Goal: Task Accomplishment & Management: Complete application form

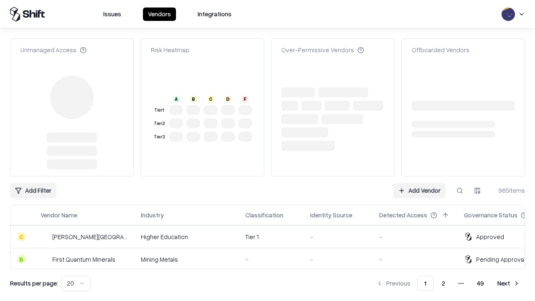
click at [419, 183] on link "Add Vendor" at bounding box center [420, 190] width 52 height 15
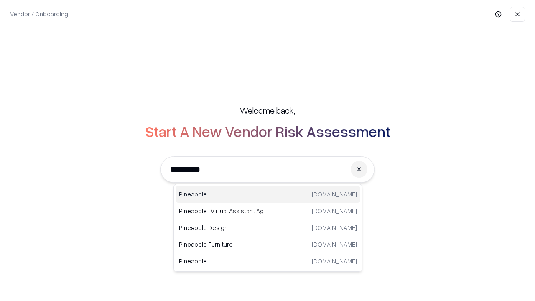
click at [268, 194] on div "Pineapple [DOMAIN_NAME]" at bounding box center [268, 194] width 185 height 17
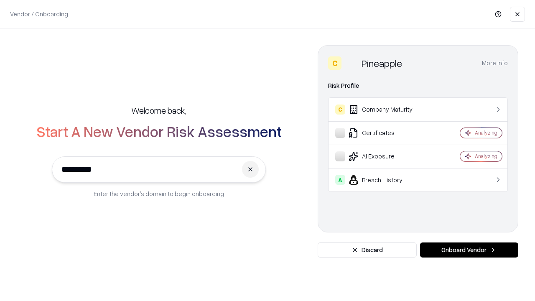
type input "*********"
click at [469, 250] on button "Onboard Vendor" at bounding box center [469, 250] width 98 height 15
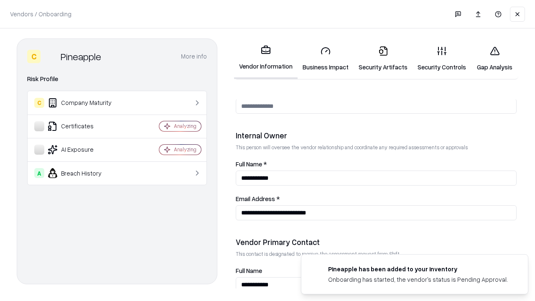
scroll to position [433, 0]
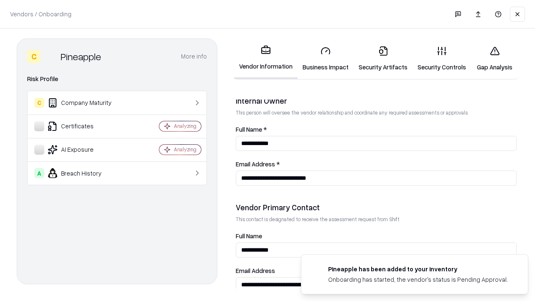
click at [326, 59] on link "Business Impact" at bounding box center [326, 58] width 56 height 39
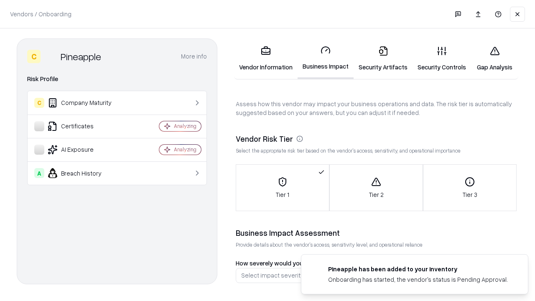
click at [383, 59] on link "Security Artifacts" at bounding box center [383, 58] width 59 height 39
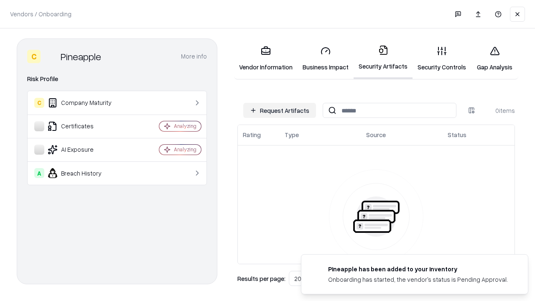
click at [280, 110] on button "Request Artifacts" at bounding box center [279, 110] width 73 height 15
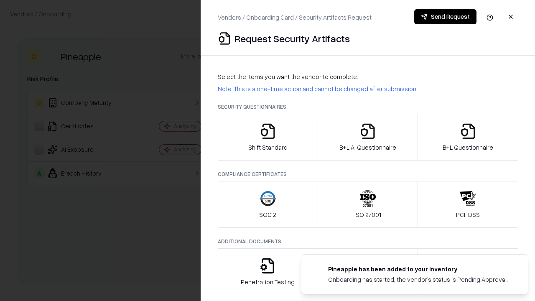
click at [268, 137] on icon "button" at bounding box center [268, 131] width 17 height 17
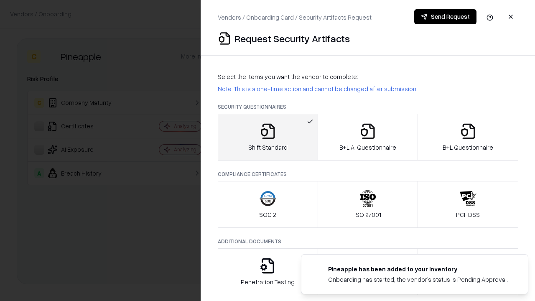
click at [445, 17] on button "Send Request" at bounding box center [445, 16] width 62 height 15
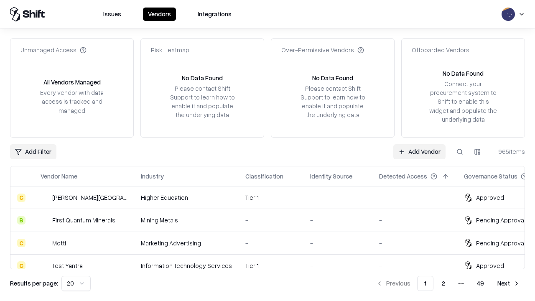
click at [460, 151] on button at bounding box center [460, 151] width 15 height 15
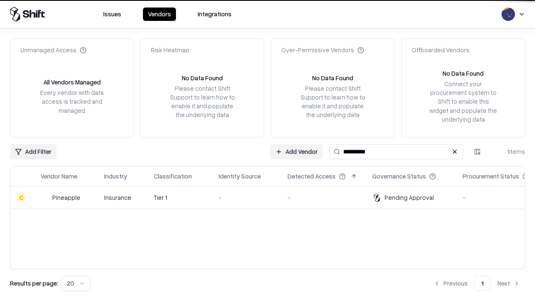
type input "*********"
click at [273, 197] on div "-" at bounding box center [247, 197] width 56 height 9
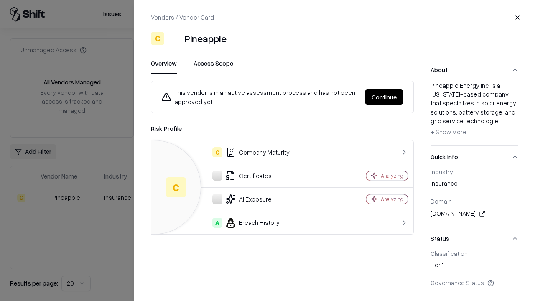
click at [384, 97] on button "Continue" at bounding box center [384, 97] width 38 height 15
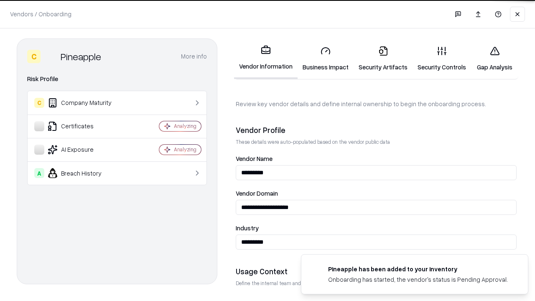
click at [383, 59] on link "Security Artifacts" at bounding box center [383, 58] width 59 height 39
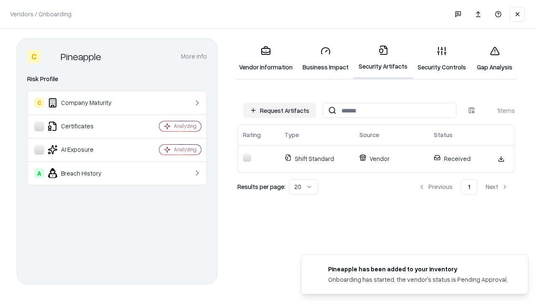
click at [495, 59] on link "Gap Analysis" at bounding box center [494, 58] width 47 height 39
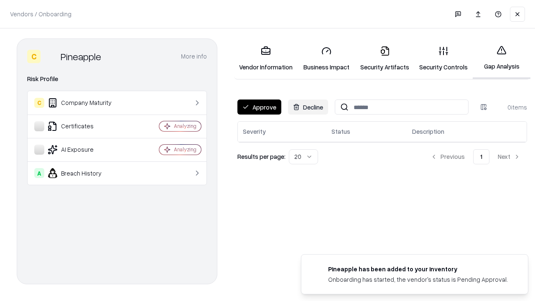
click at [259, 107] on button "Approve" at bounding box center [260, 107] width 44 height 15
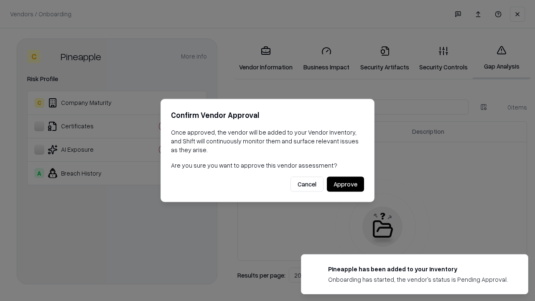
click at [345, 184] on button "Approve" at bounding box center [345, 184] width 37 height 15
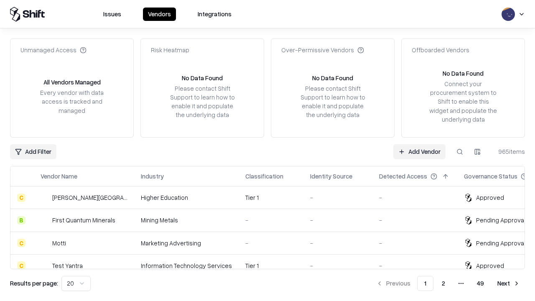
type input "*********"
click at [419, 151] on link "Add Vendor" at bounding box center [420, 151] width 52 height 15
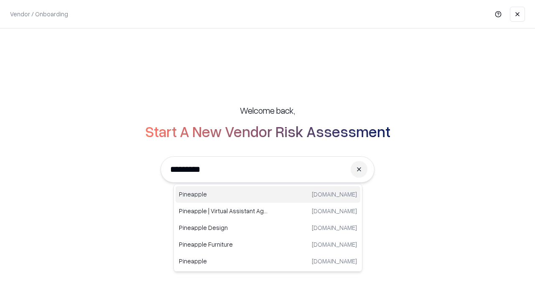
click at [268, 194] on div "Pineapple [DOMAIN_NAME]" at bounding box center [268, 194] width 185 height 17
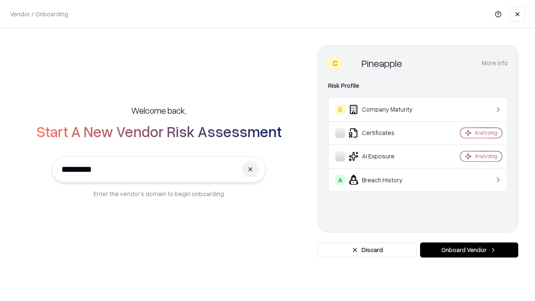
type input "*********"
click at [469, 250] on button "Onboard Vendor" at bounding box center [469, 250] width 98 height 15
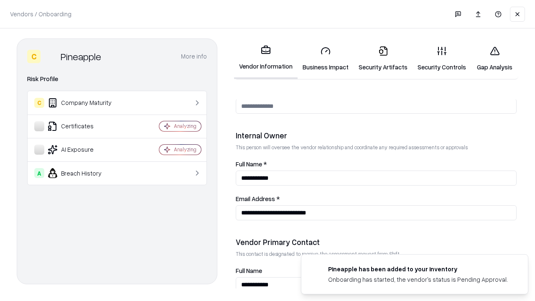
scroll to position [433, 0]
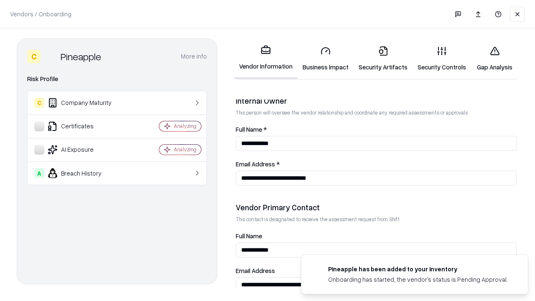
click at [495, 59] on link "Gap Analysis" at bounding box center [494, 58] width 47 height 39
